Goal: Task Accomplishment & Management: Complete application form

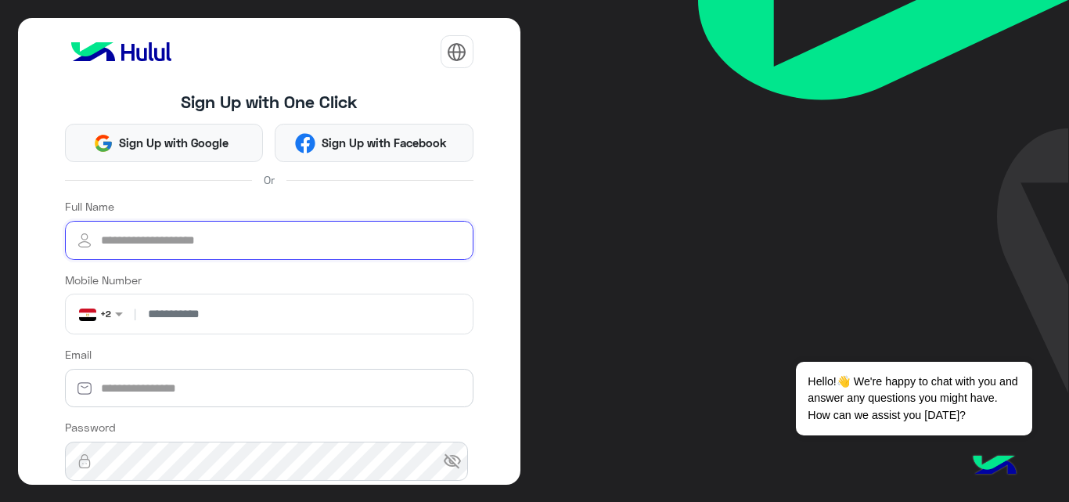
click at [300, 239] on input "Full Name" at bounding box center [269, 240] width 409 height 39
type input "*"
type input "**********"
click at [272, 313] on input "number" at bounding box center [303, 313] width 328 height 39
type input "**********"
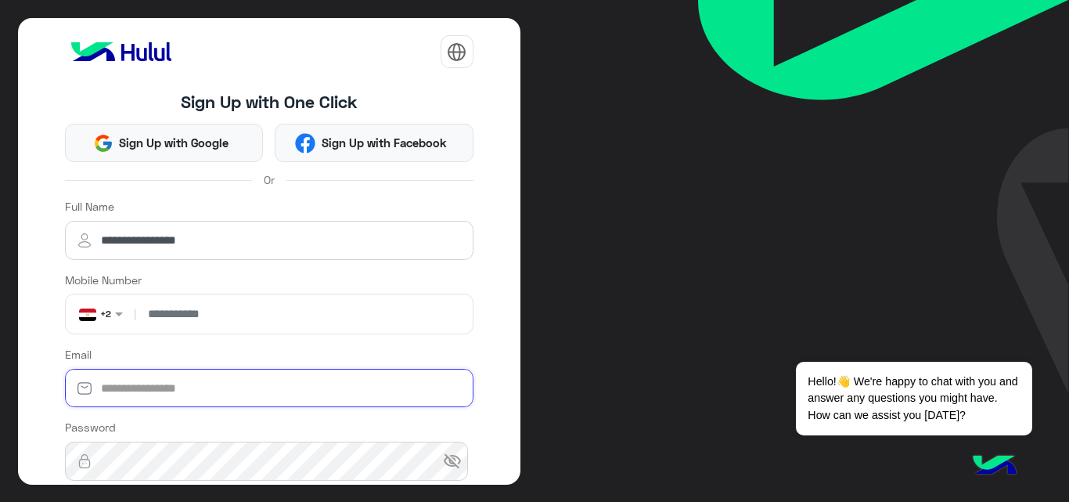
click at [259, 384] on input "Email" at bounding box center [269, 388] width 409 height 39
type input "**********"
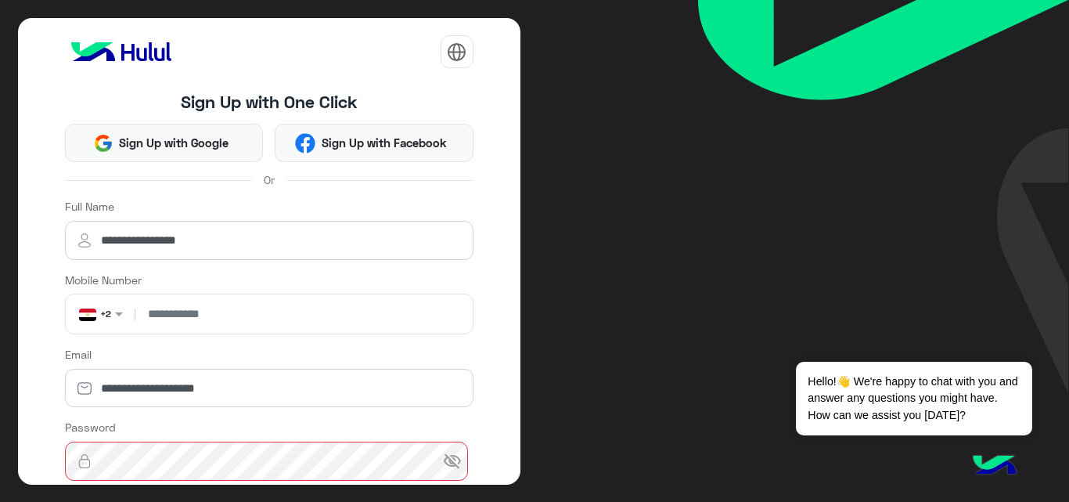
click at [444, 460] on span "visibility_off" at bounding box center [452, 461] width 19 height 19
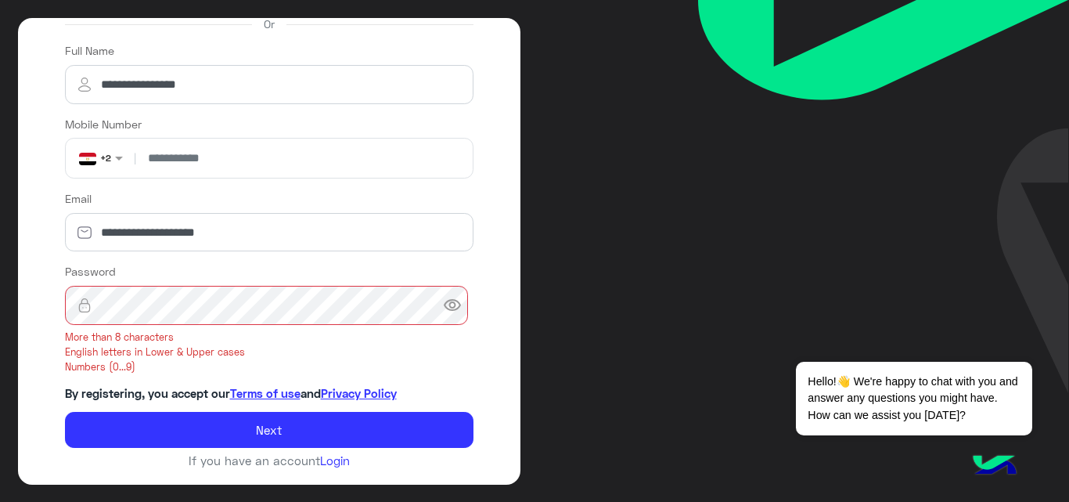
scroll to position [157, 0]
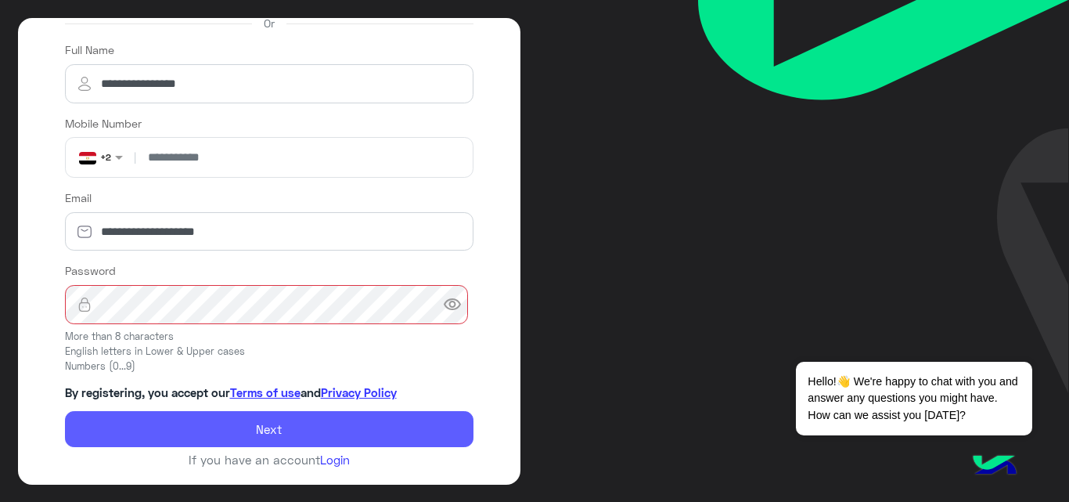
click at [310, 428] on button "Next" at bounding box center [269, 429] width 409 height 36
drag, startPoint x: 328, startPoint y: 420, endPoint x: 405, endPoint y: 250, distance: 187.1
click at [328, 421] on button "Next" at bounding box center [269, 429] width 409 height 36
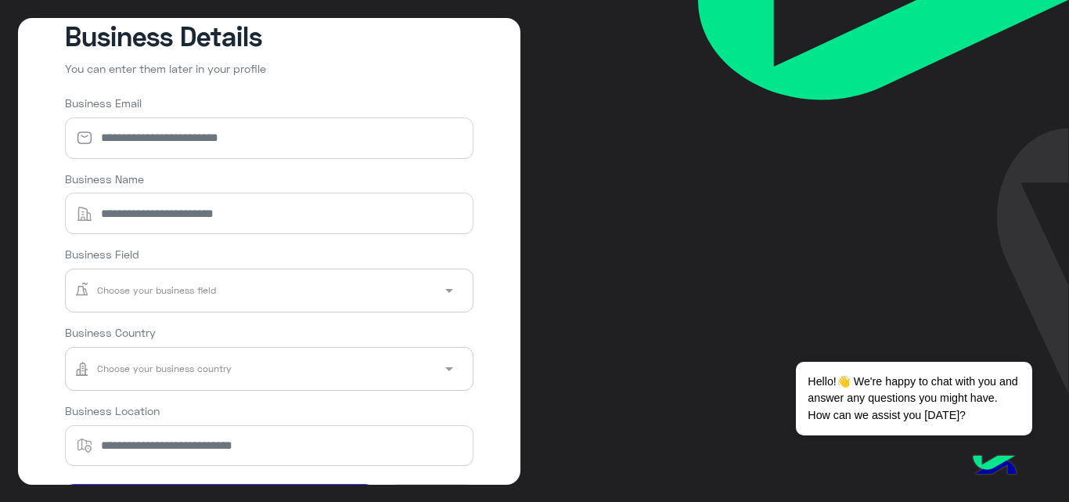
scroll to position [0, 0]
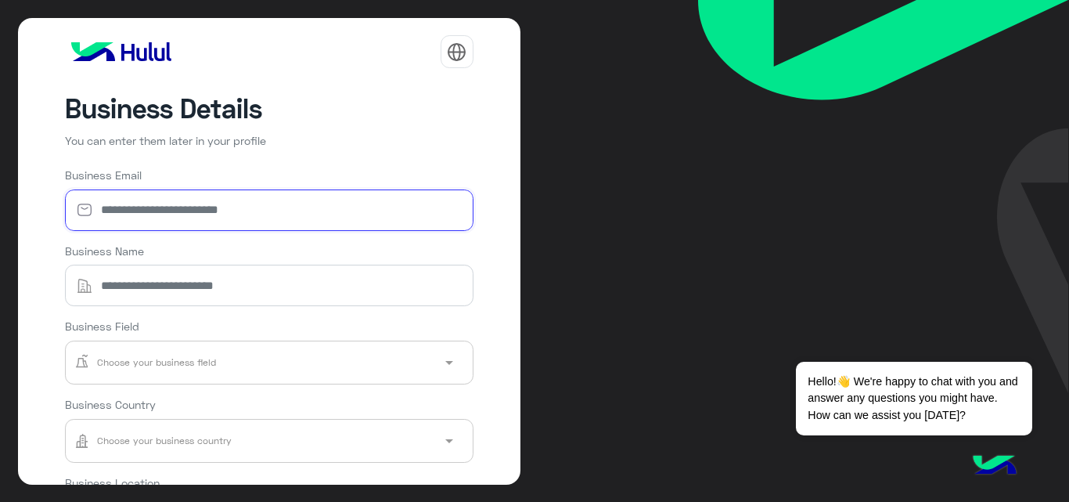
click at [208, 221] on input "Business Email" at bounding box center [269, 209] width 409 height 41
click at [111, 177] on label "Business Email" at bounding box center [103, 175] width 77 height 16
click at [111, 189] on input "Business Email" at bounding box center [269, 209] width 409 height 41
click at [111, 177] on label "Business Email" at bounding box center [103, 175] width 77 height 16
click at [111, 189] on input "Business Email" at bounding box center [269, 209] width 409 height 41
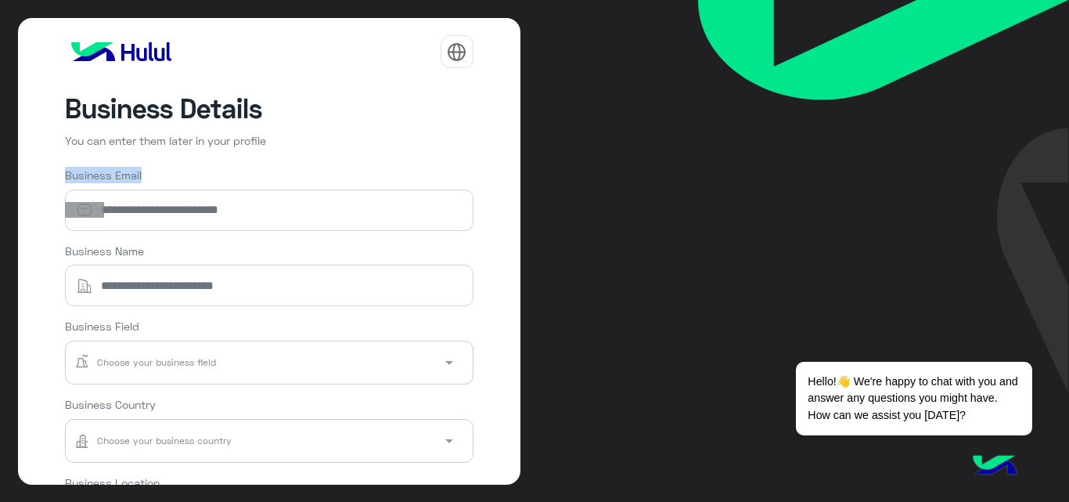
click at [111, 177] on label "Business Email" at bounding box center [103, 175] width 77 height 16
click at [111, 189] on input "Business Email" at bounding box center [269, 209] width 409 height 41
copy label "Business Email"
